Goal: Task Accomplishment & Management: Manage account settings

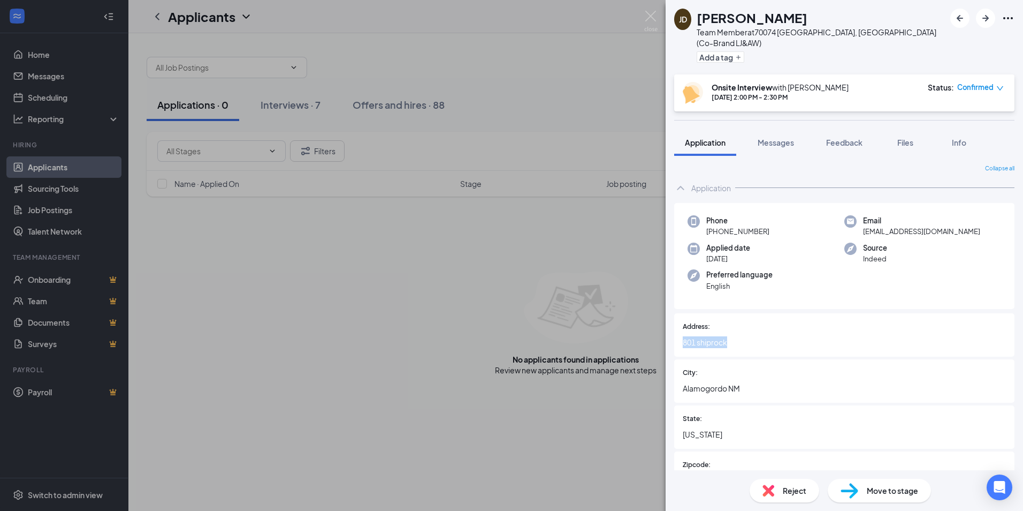
drag, startPoint x: 731, startPoint y: 331, endPoint x: 675, endPoint y: 335, distance: 56.3
click at [675, 335] on div "Address: 801 shiprock" at bounding box center [844, 334] width 340 height 43
click at [607, 229] on div "[PERSON_NAME] [PERSON_NAME] Team Member at [GEOGRAPHIC_DATA], [GEOGRAPHIC_DATA]…" at bounding box center [511, 255] width 1023 height 511
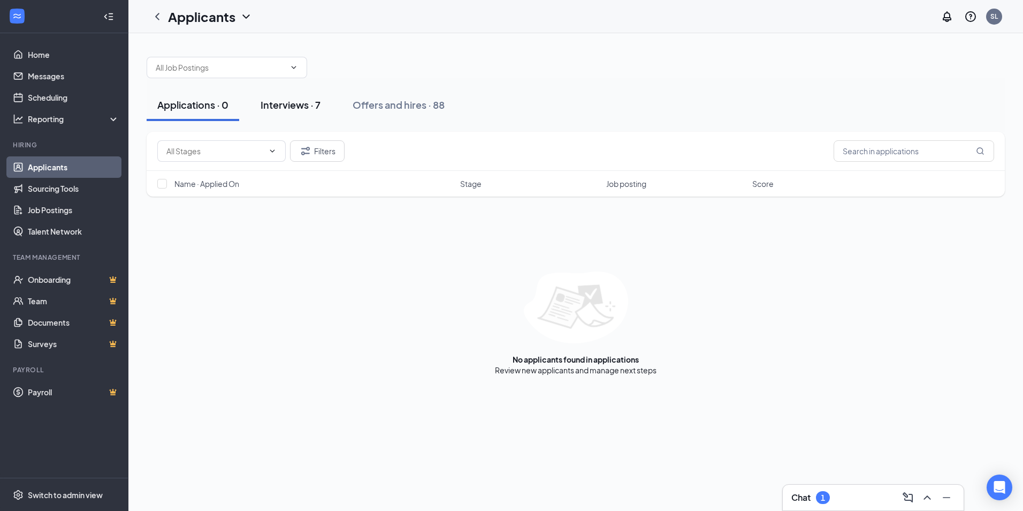
click at [284, 100] on div "Interviews · 7" at bounding box center [291, 104] width 60 height 13
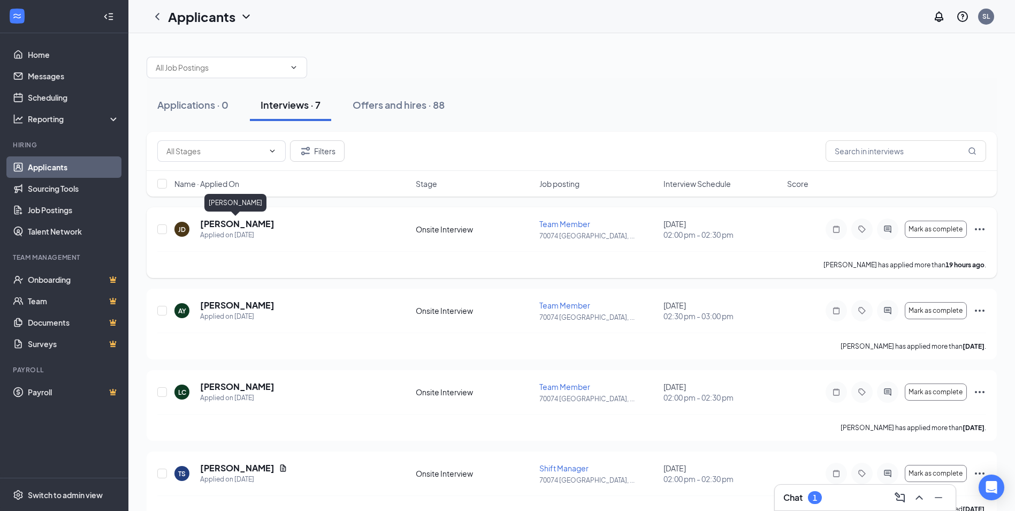
click at [236, 223] on h5 "[PERSON_NAME]" at bounding box center [237, 224] width 74 height 12
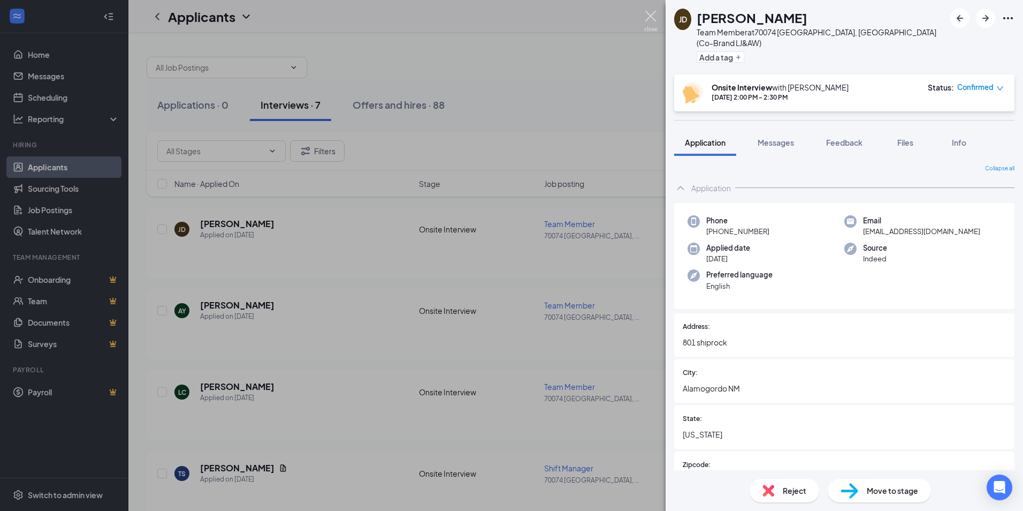
click at [651, 11] on img at bounding box center [650, 21] width 13 height 21
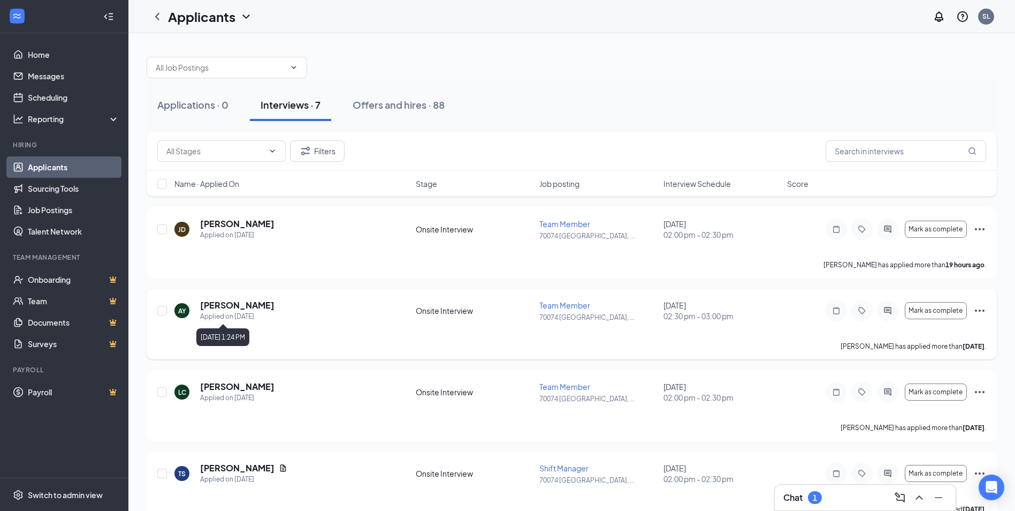
click at [225, 311] on div "Applied on [DATE]" at bounding box center [237, 316] width 74 height 11
click at [231, 308] on h5 "[PERSON_NAME]" at bounding box center [237, 305] width 74 height 12
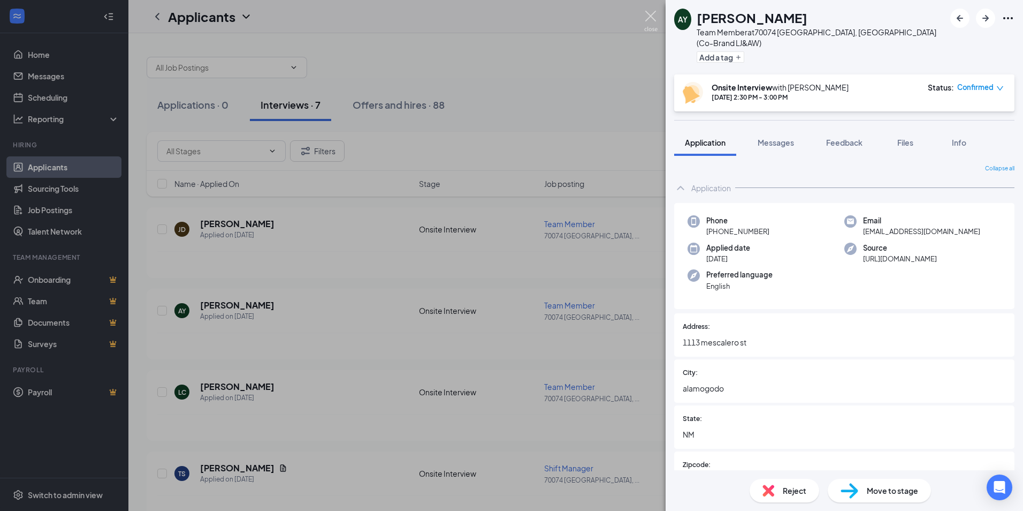
click at [647, 16] on img at bounding box center [650, 21] width 13 height 21
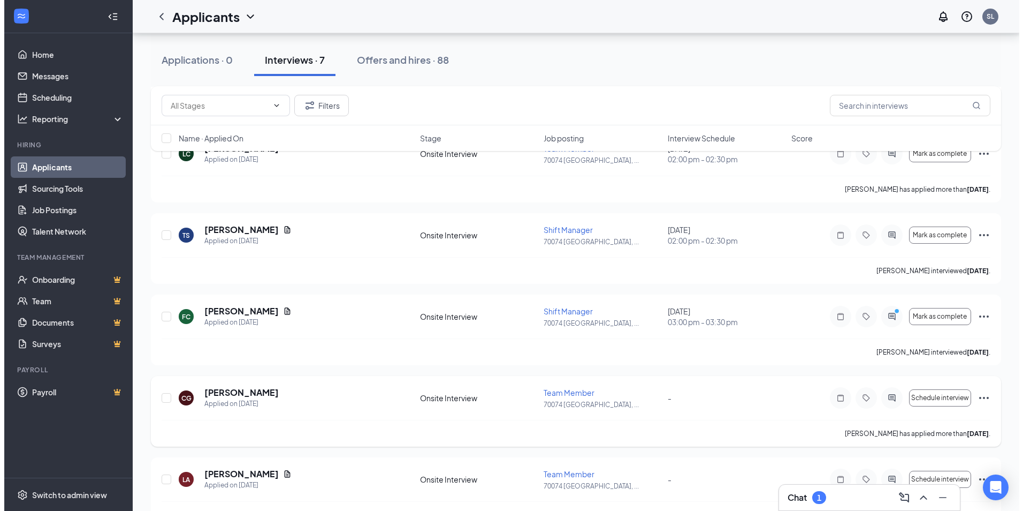
scroll to position [215, 0]
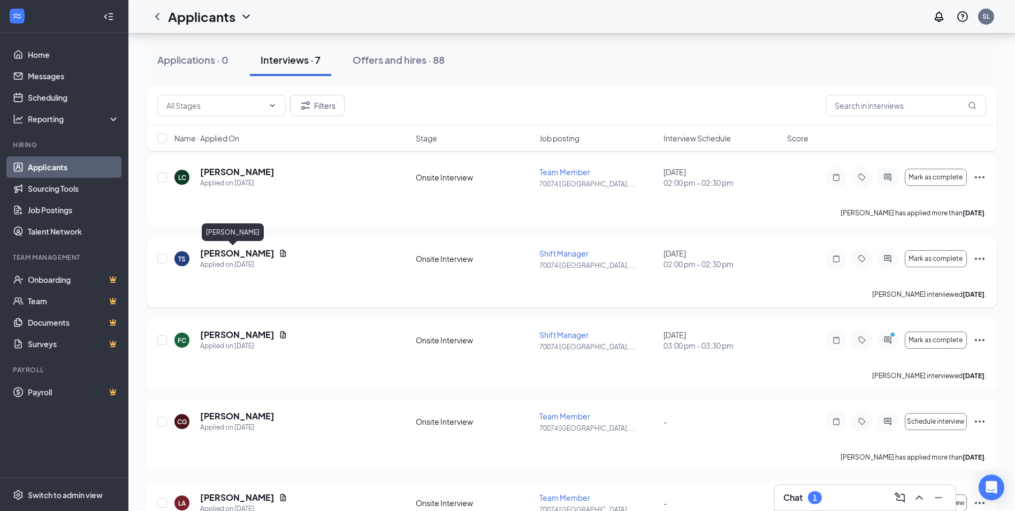
click at [225, 251] on h5 "[PERSON_NAME]" at bounding box center [237, 253] width 74 height 12
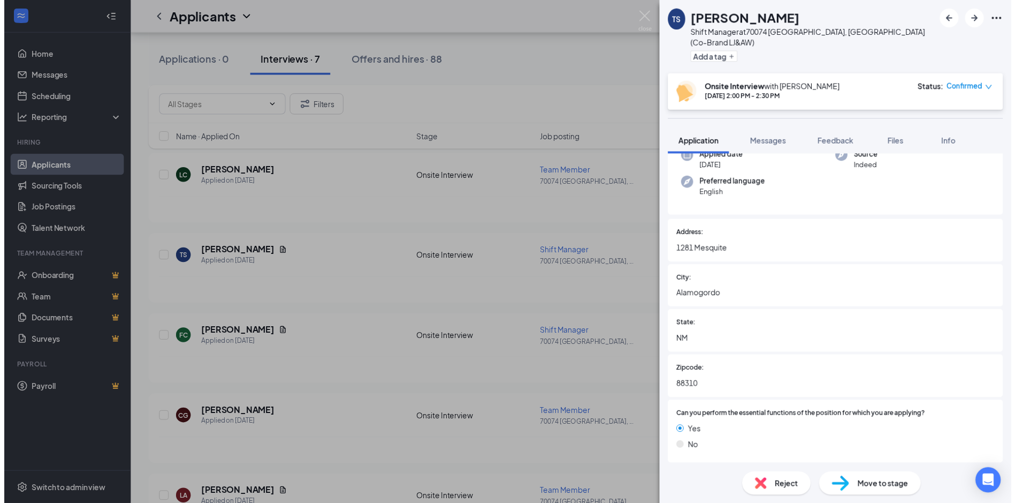
scroll to position [107, 0]
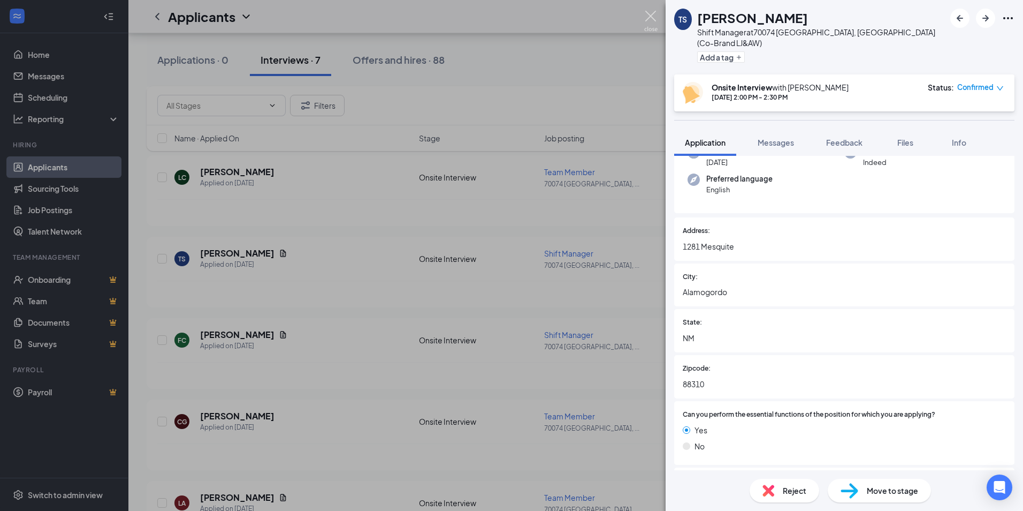
click at [656, 14] on img at bounding box center [650, 21] width 13 height 21
